Goal: Task Accomplishment & Management: Complete application form

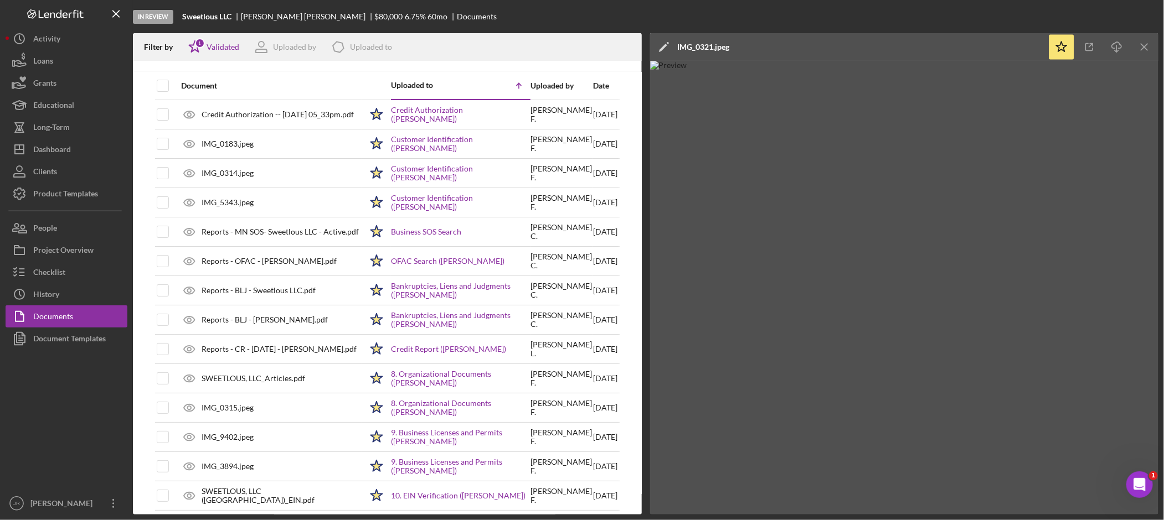
scroll to position [684, 0]
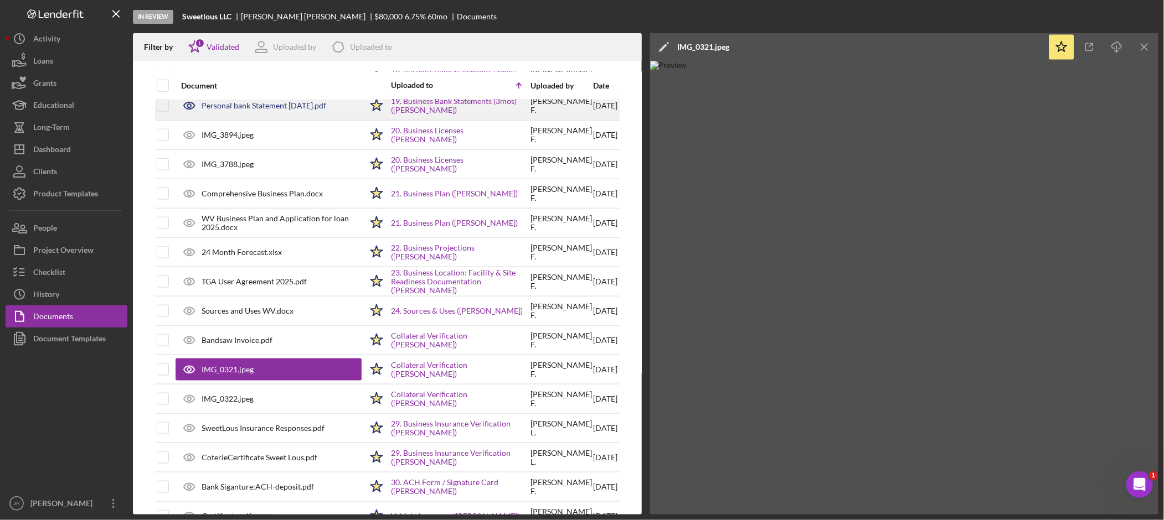
click at [297, 103] on div "Personal bank Statement [DATE].pdf" at bounding box center [269, 106] width 186 height 28
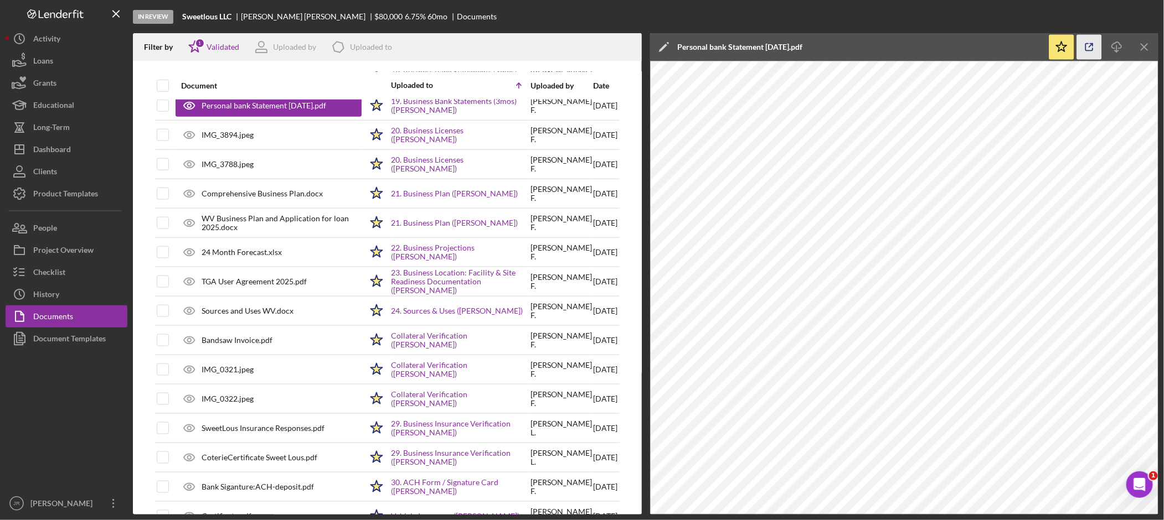
click at [1089, 50] on icon "button" at bounding box center [1089, 47] width 25 height 25
click at [59, 151] on div "Dashboard" at bounding box center [52, 150] width 38 height 25
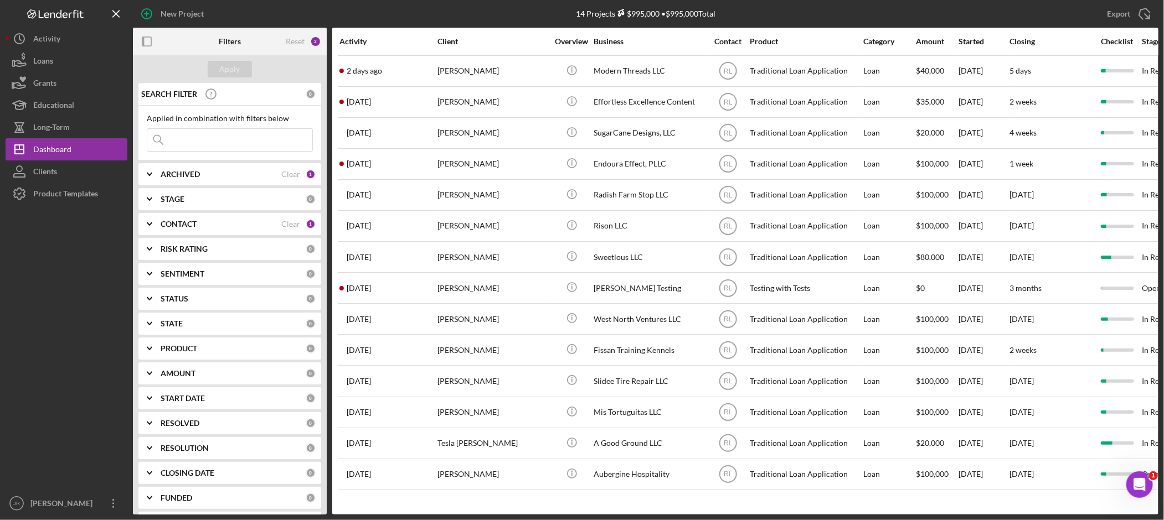
click at [174, 220] on b "CONTACT" at bounding box center [179, 224] width 36 height 9
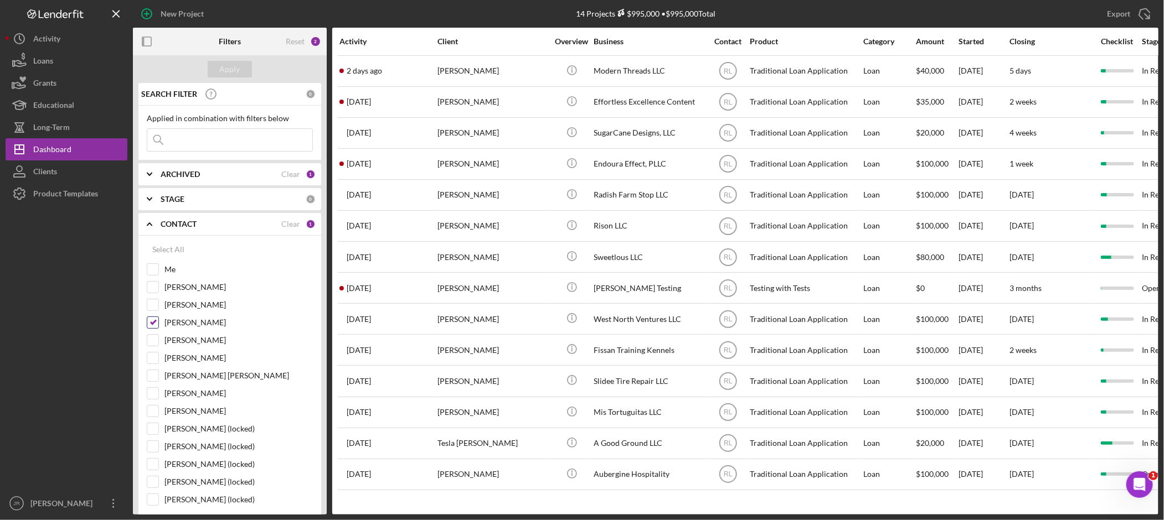
click at [154, 320] on input "[PERSON_NAME]" at bounding box center [152, 322] width 11 height 11
checkbox input "false"
click at [153, 271] on input "Me" at bounding box center [152, 269] width 11 height 11
checkbox input "true"
click at [231, 72] on div "Apply" at bounding box center [230, 69] width 20 height 17
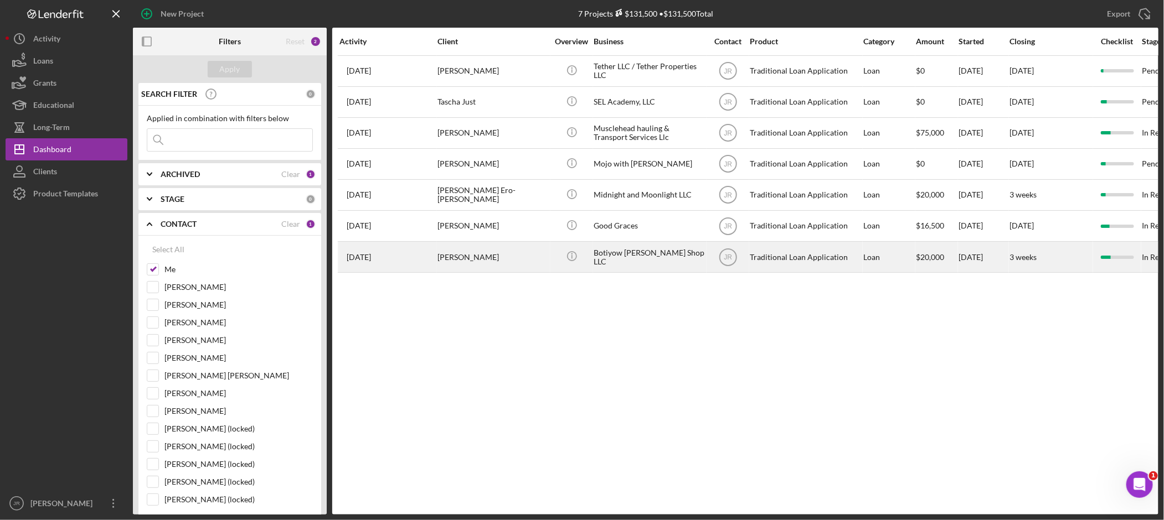
click at [604, 255] on div "Botiyow [PERSON_NAME] Shop LLC" at bounding box center [648, 256] width 111 height 29
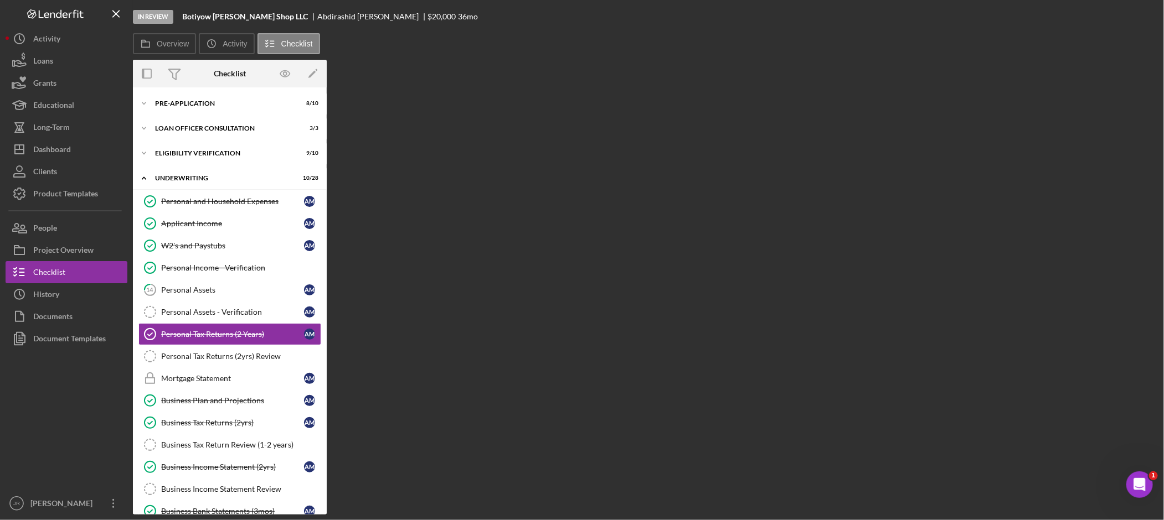
scroll to position [35, 0]
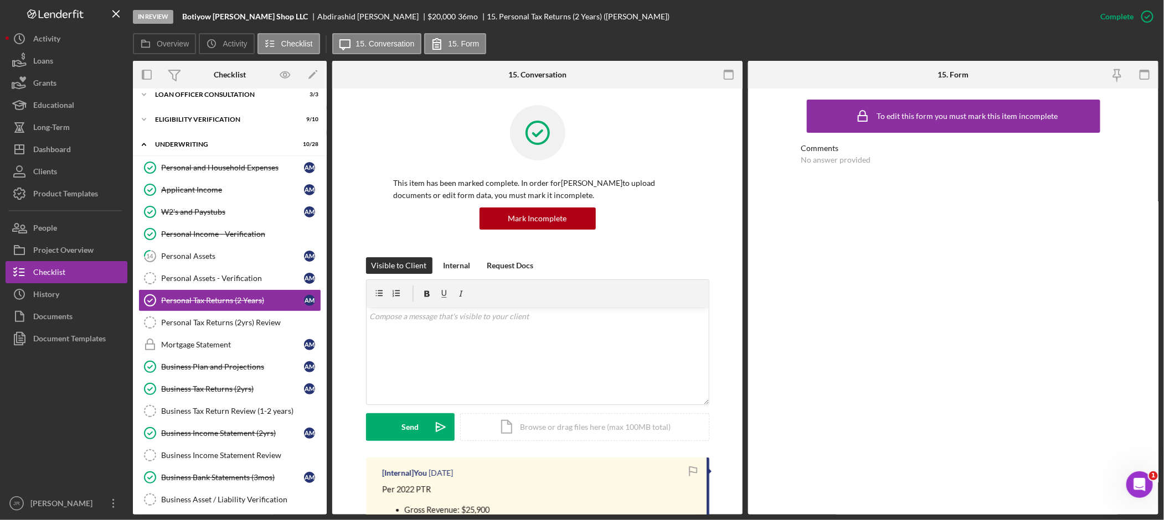
click at [409, 135] on div at bounding box center [538, 141] width 288 height 72
click at [61, 310] on div "Documents" at bounding box center [52, 318] width 39 height 25
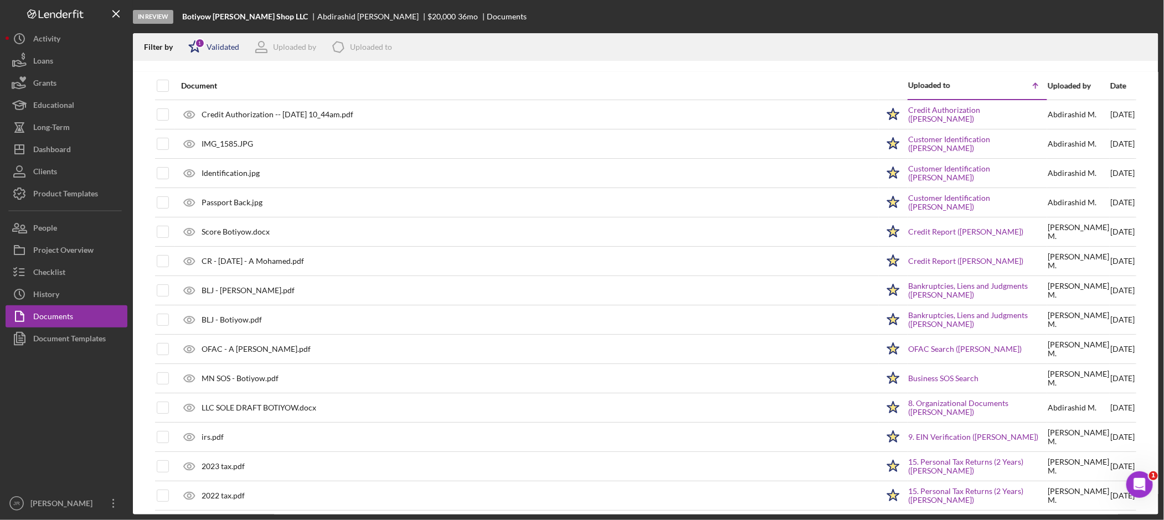
click at [216, 44] on div "Validated" at bounding box center [223, 47] width 33 height 9
click at [194, 86] on input "checkbox" at bounding box center [194, 87] width 11 height 11
checkbox input "false"
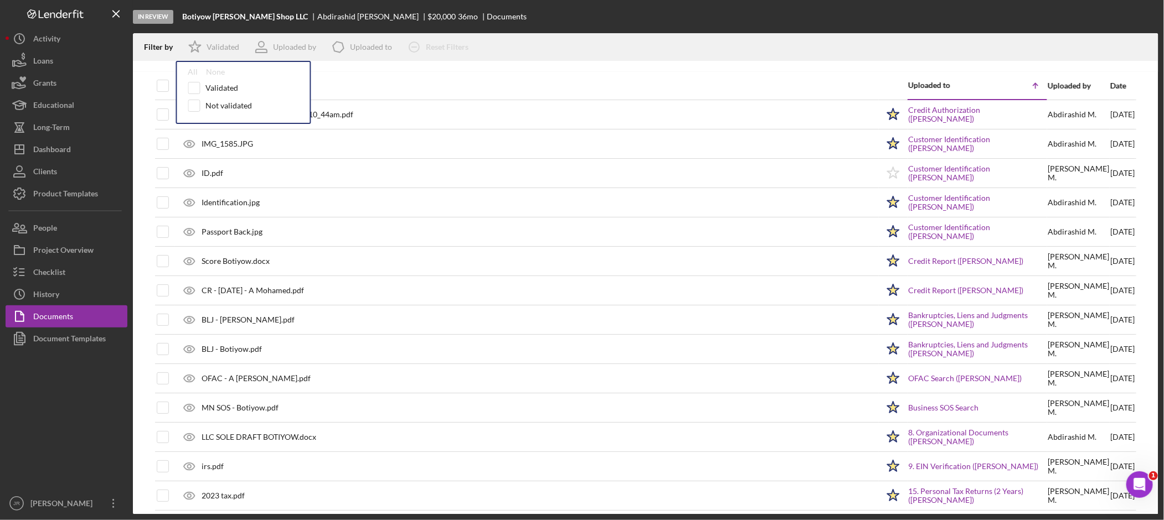
click at [582, 33] on div "Filter by Icon/Star Validated All None Validated Not validated Uploaded by Icon…" at bounding box center [645, 47] width 1025 height 28
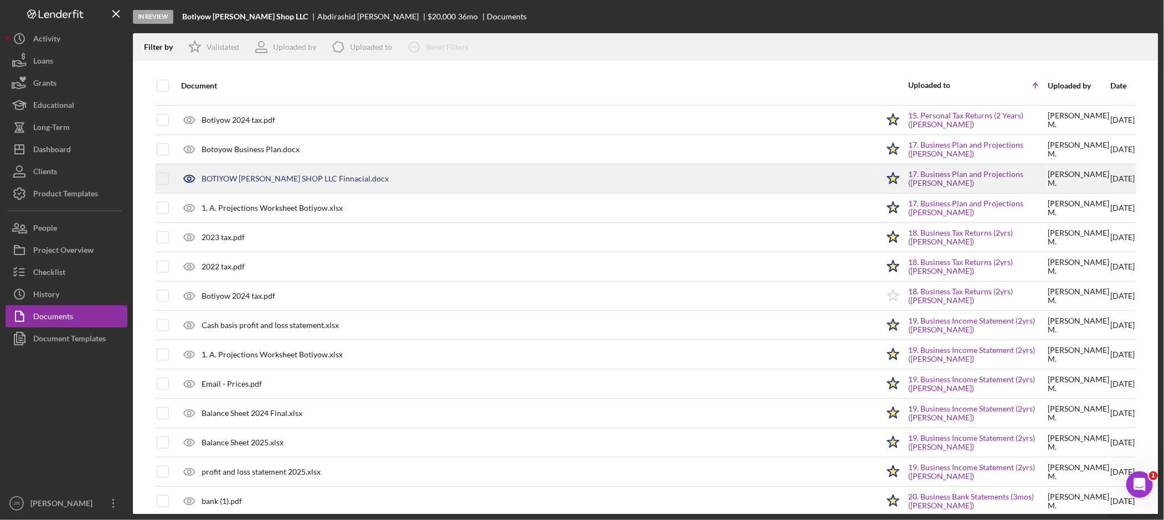
scroll to position [480, 0]
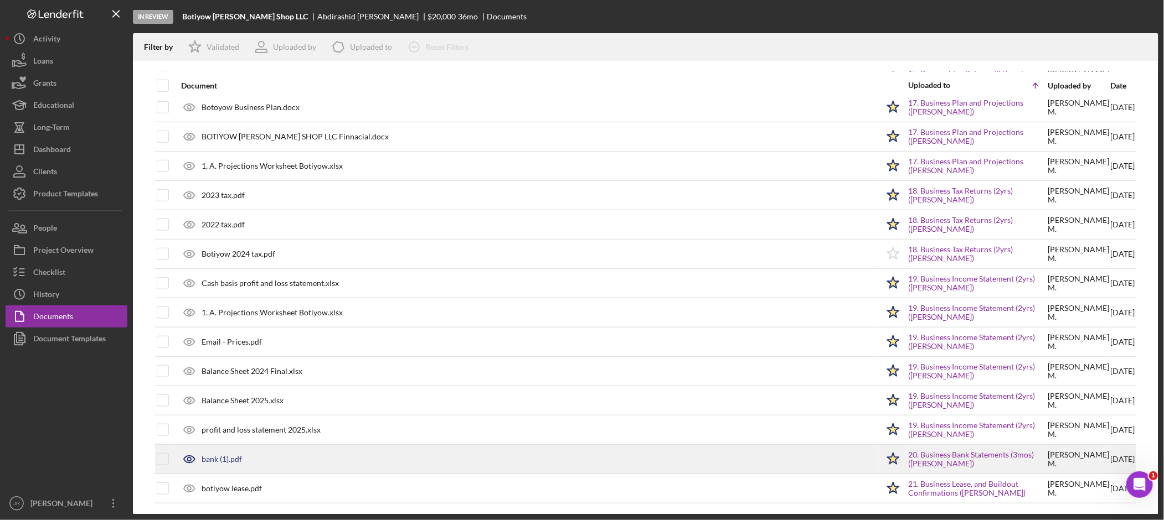
click at [236, 463] on div "bank (1).pdf" at bounding box center [222, 459] width 40 height 9
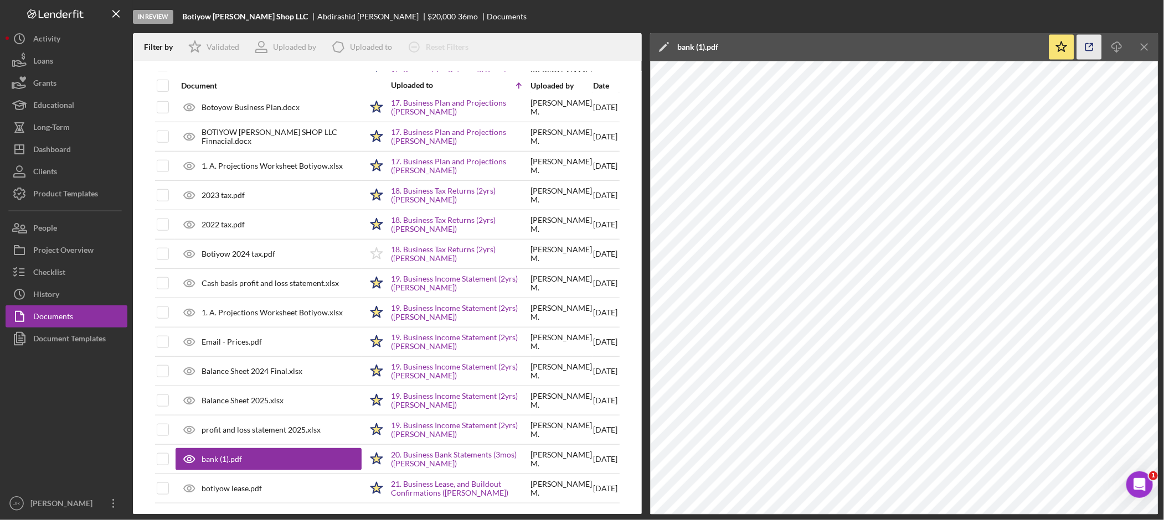
click at [1085, 47] on icon "button" at bounding box center [1089, 47] width 25 height 25
click at [1149, 47] on icon "Icon/Menu Close" at bounding box center [1144, 47] width 25 height 25
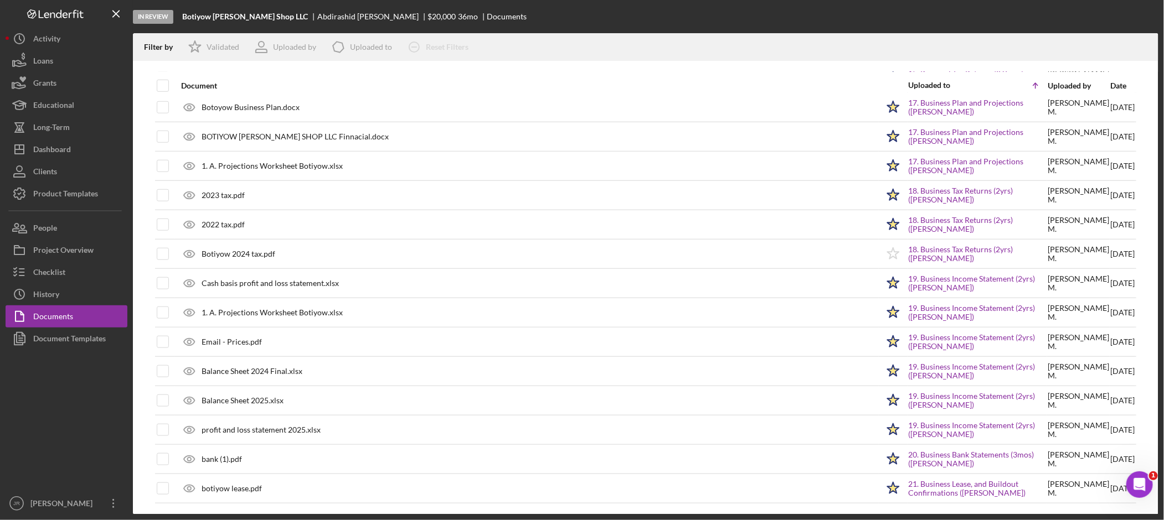
click at [761, 22] on div "In Review Botiyow [PERSON_NAME] Shop LLC [PERSON_NAME] $20,000 36 mo Documents" at bounding box center [645, 16] width 1025 height 33
click at [66, 153] on div "Dashboard" at bounding box center [52, 150] width 38 height 25
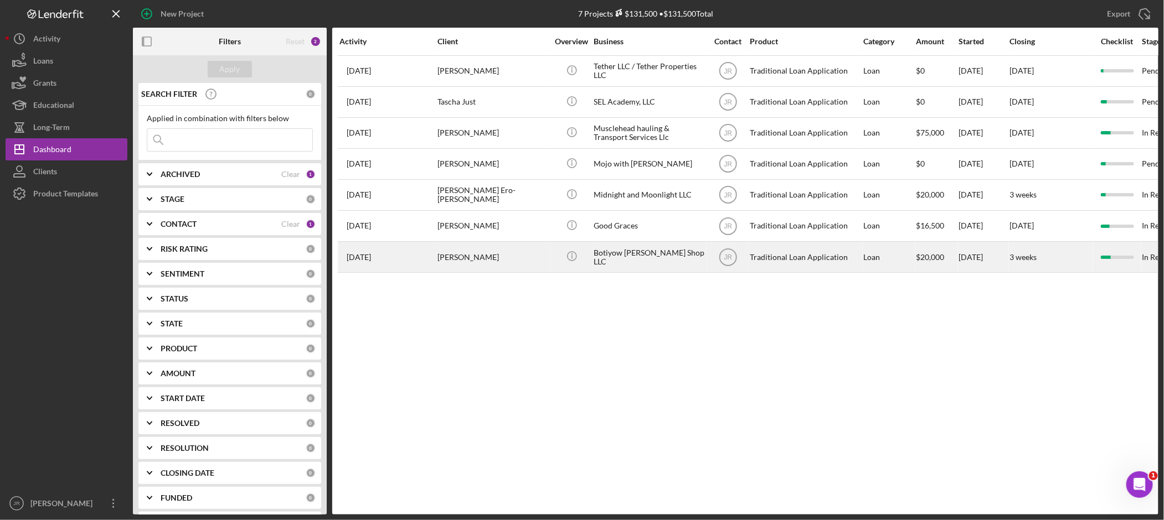
click at [487, 258] on div "[PERSON_NAME]" at bounding box center [492, 256] width 111 height 29
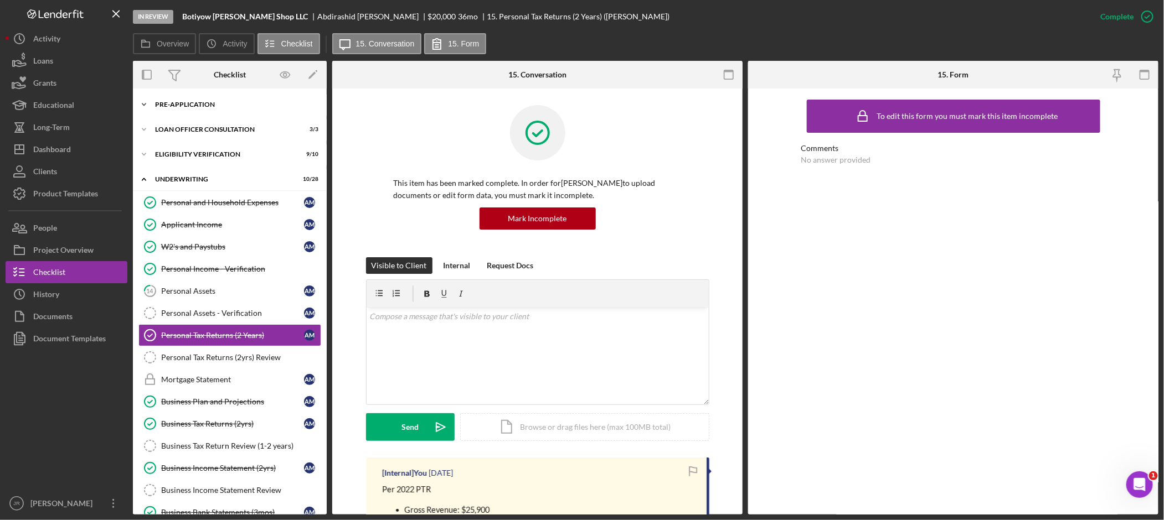
click at [180, 103] on div "Pre-Application" at bounding box center [234, 104] width 158 height 7
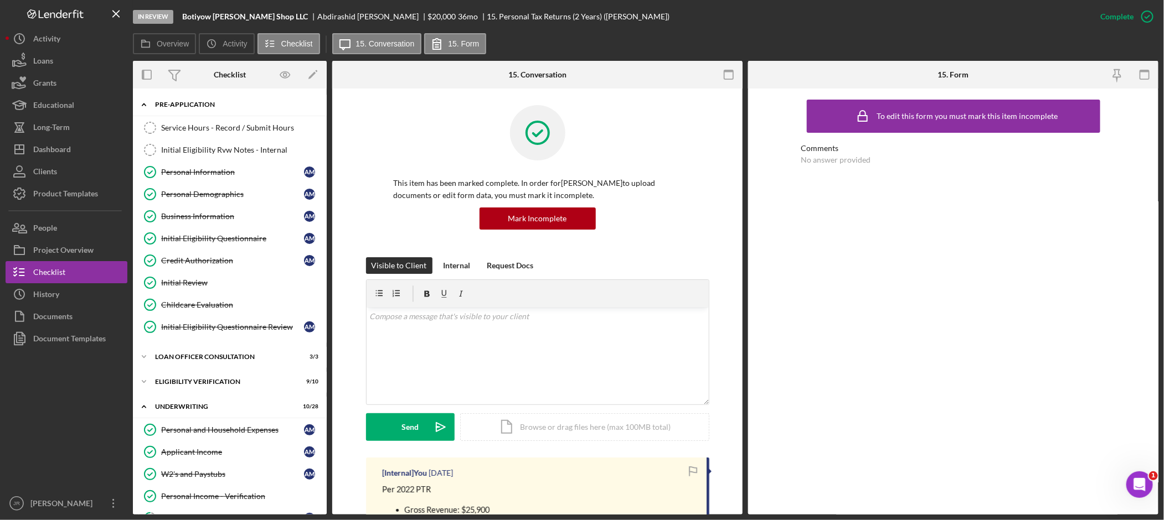
click at [189, 97] on div "Icon/Expander Pre-Application 8 / 10" at bounding box center [230, 105] width 194 height 23
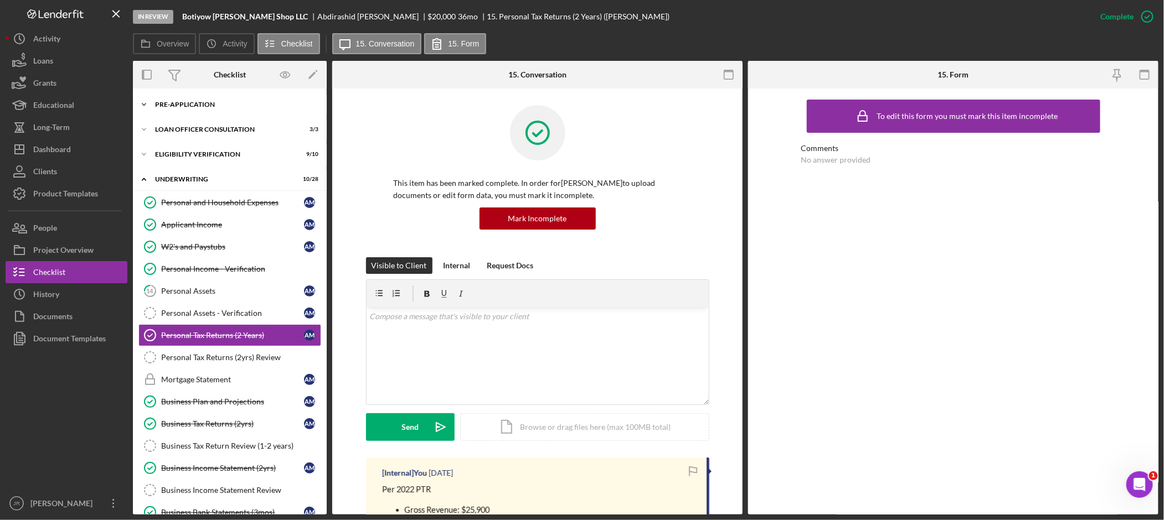
click at [197, 104] on div "Pre-Application" at bounding box center [234, 104] width 158 height 7
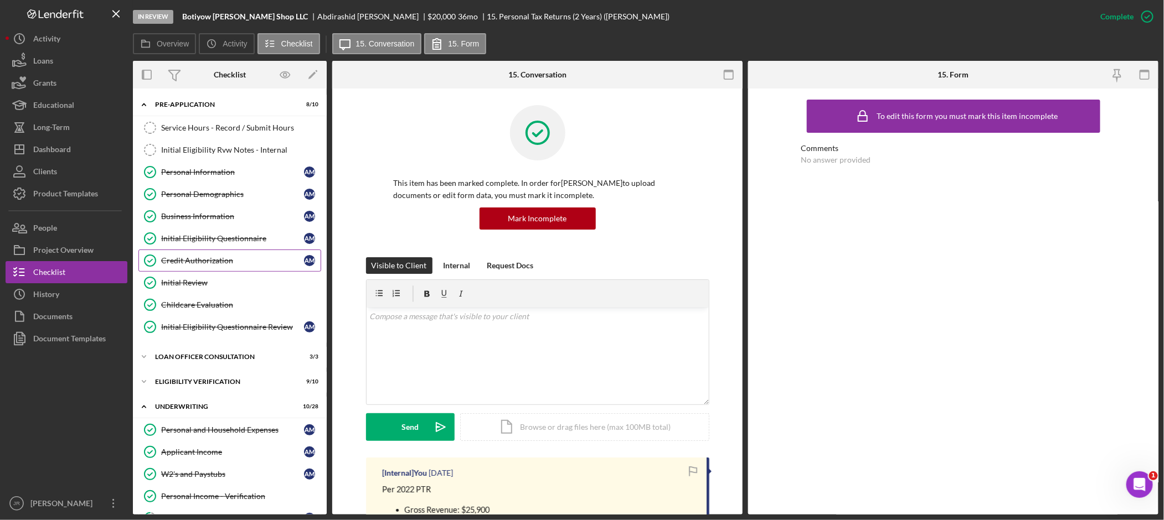
click at [219, 263] on div "Credit Authorization" at bounding box center [232, 260] width 143 height 9
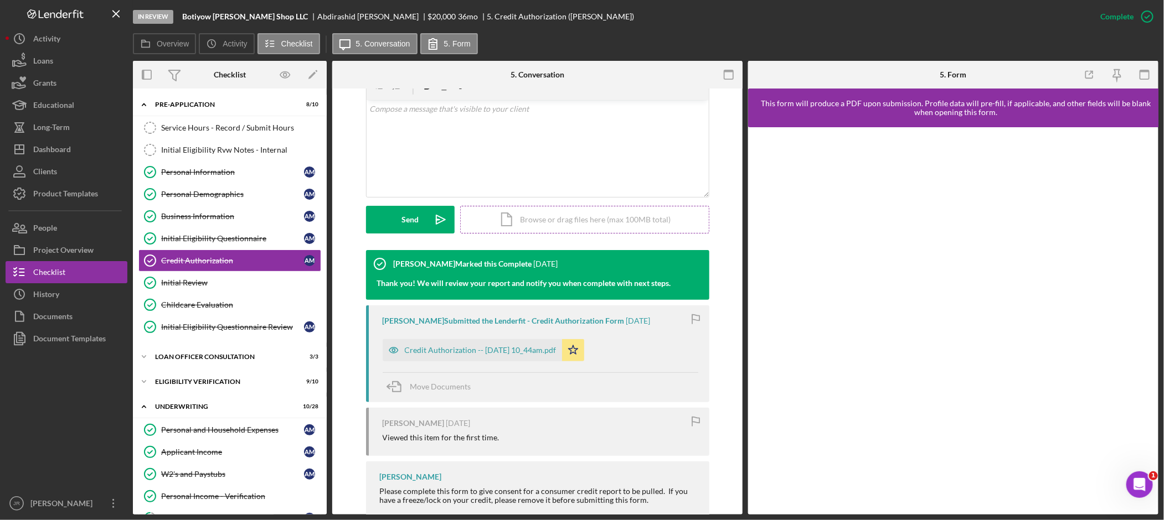
scroll to position [305, 0]
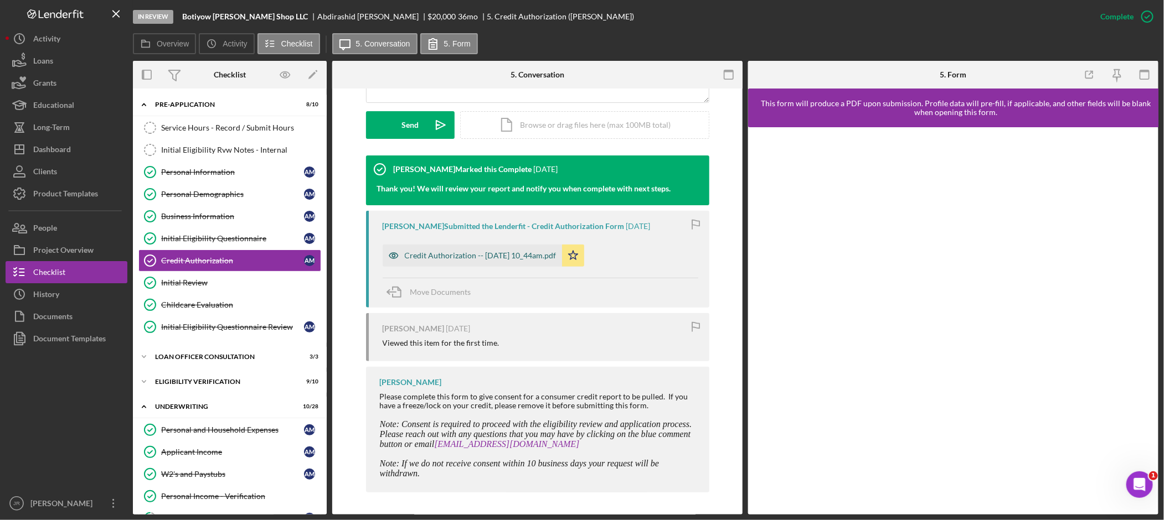
click at [493, 255] on div "Credit Authorization -- [DATE] 10_44am.pdf" at bounding box center [481, 255] width 152 height 9
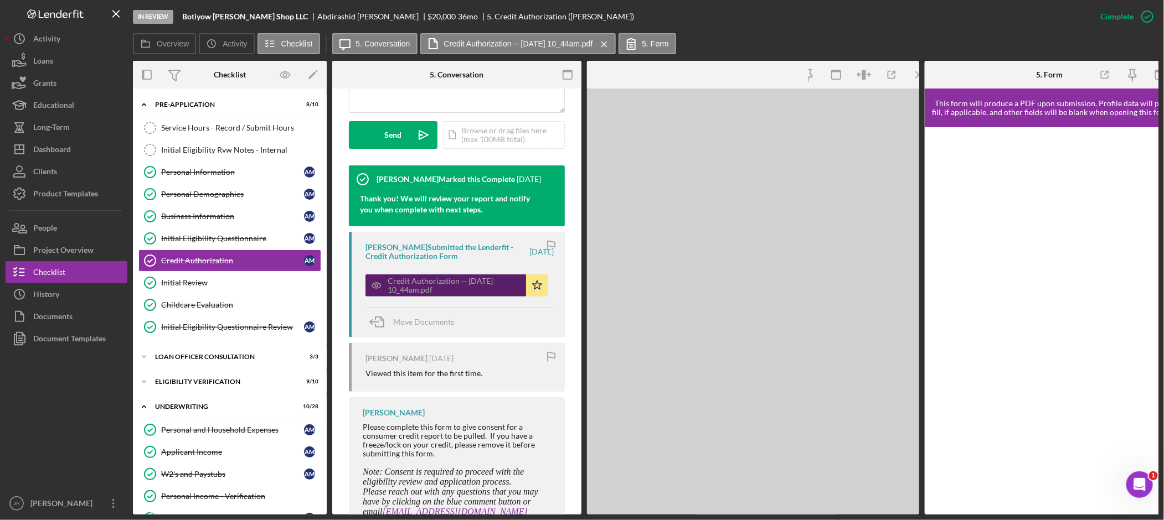
scroll to position [317, 0]
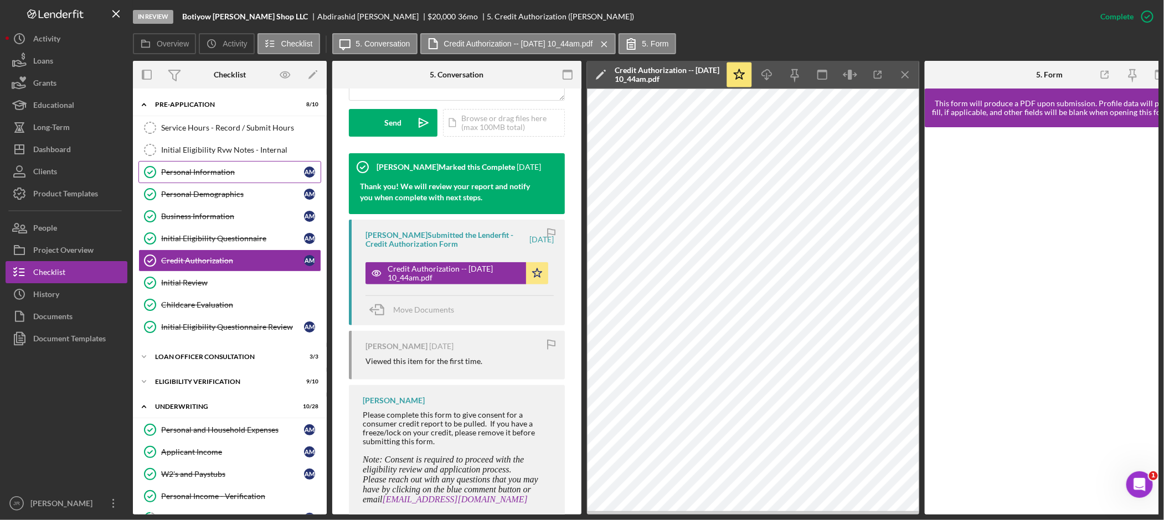
click at [186, 173] on div "Personal Information" at bounding box center [232, 172] width 143 height 9
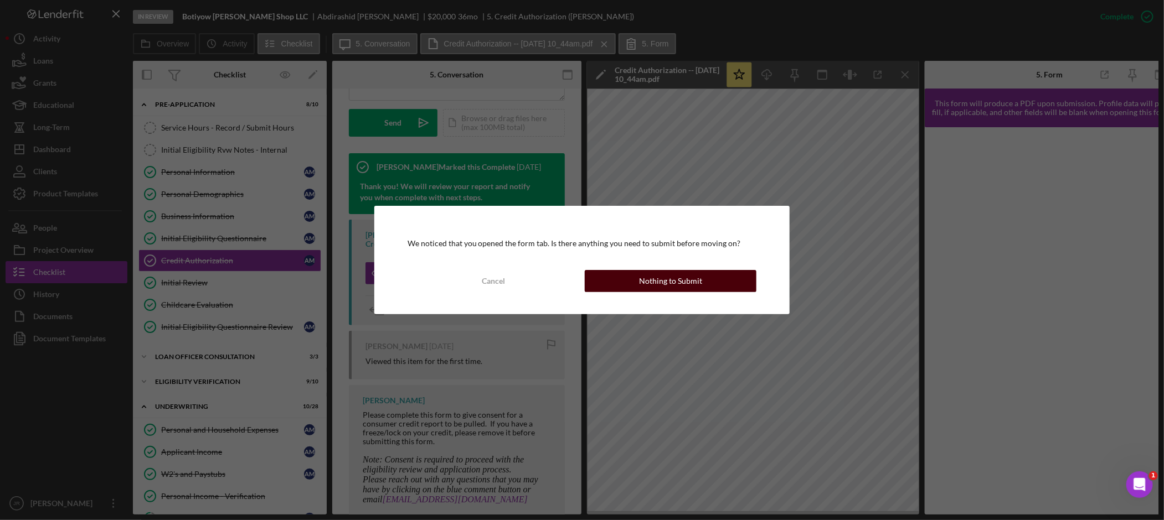
click at [726, 286] on button "Nothing to Submit" at bounding box center [671, 281] width 172 height 22
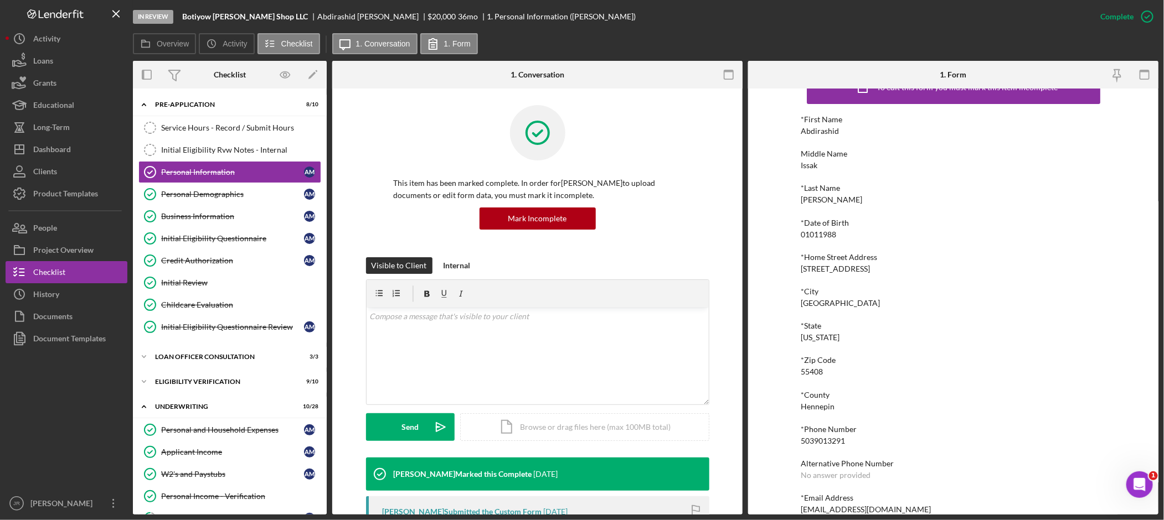
scroll to position [45, 0]
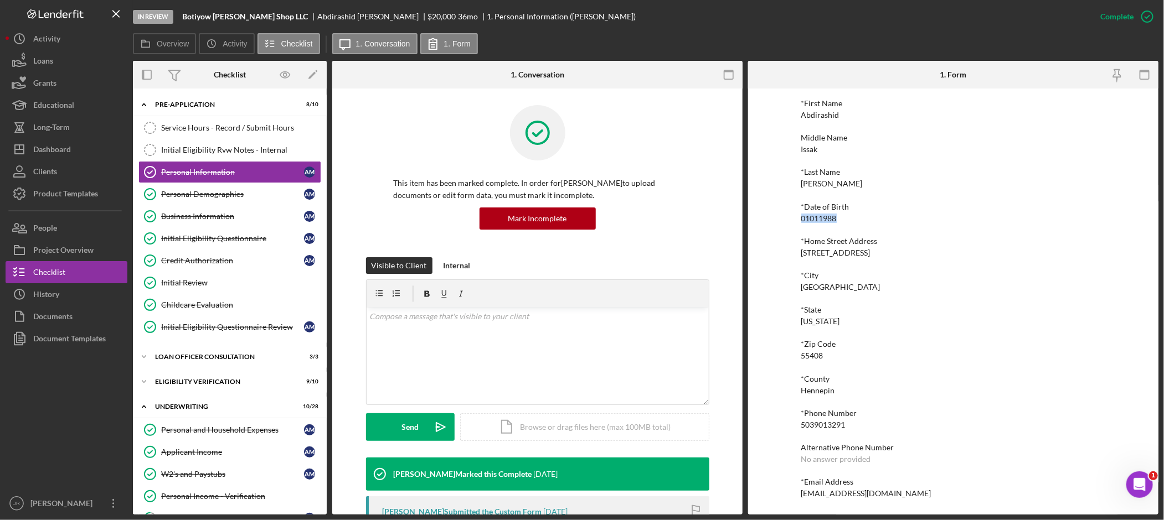
drag, startPoint x: 839, startPoint y: 214, endPoint x: 801, endPoint y: 219, distance: 39.0
click at [801, 219] on div "*Date of Birth 01011988" at bounding box center [953, 213] width 305 height 20
copy div "01011988"
